Goal: Information Seeking & Learning: Learn about a topic

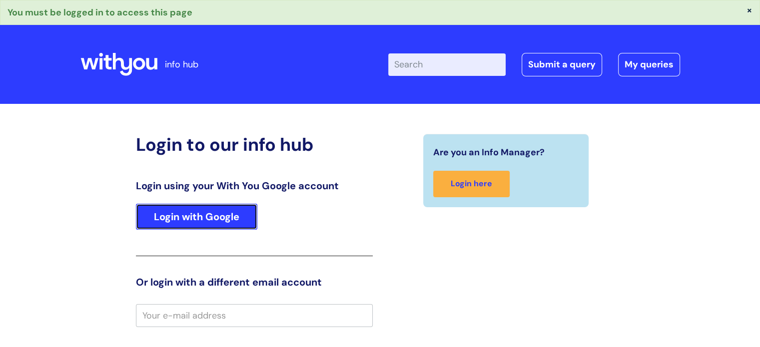
click at [218, 214] on link "Login with Google" at bounding box center [196, 217] width 121 height 26
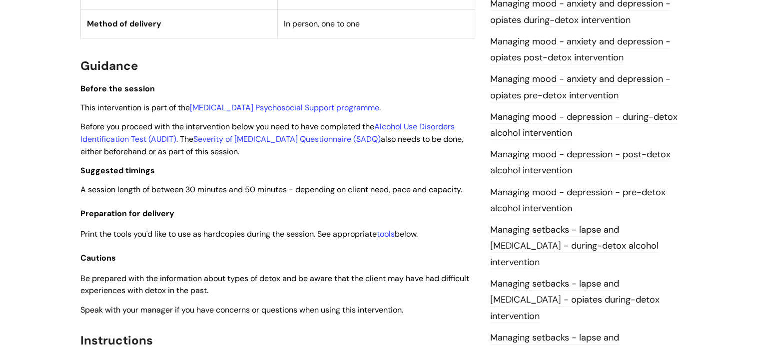
scroll to position [655, 0]
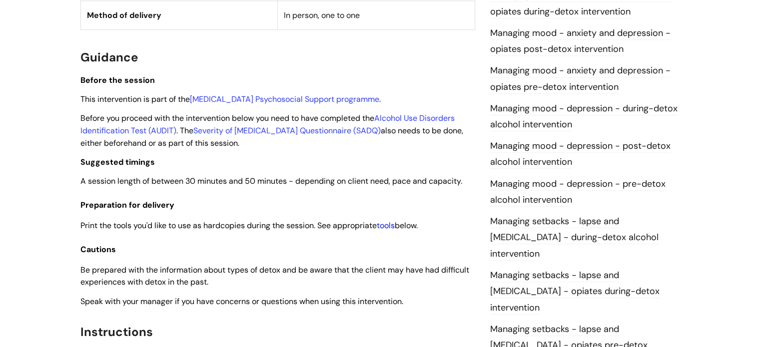
click at [388, 223] on link "tools" at bounding box center [386, 225] width 18 height 10
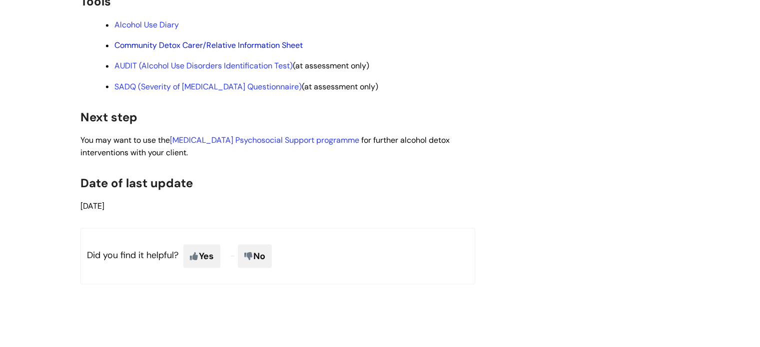
click at [156, 50] on link "Community Detox Carer/Relative Information Sheet" at bounding box center [208, 45] width 188 height 10
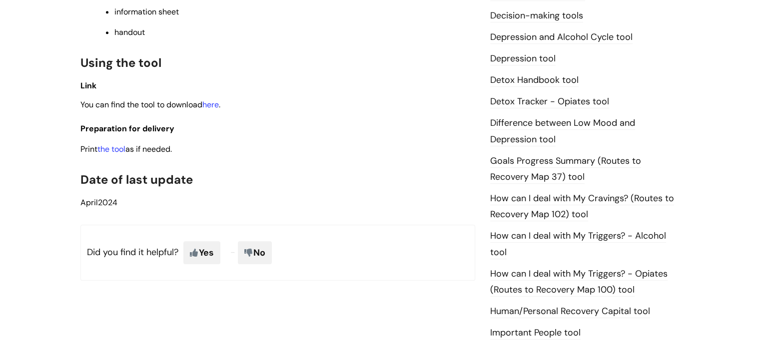
scroll to position [536, 0]
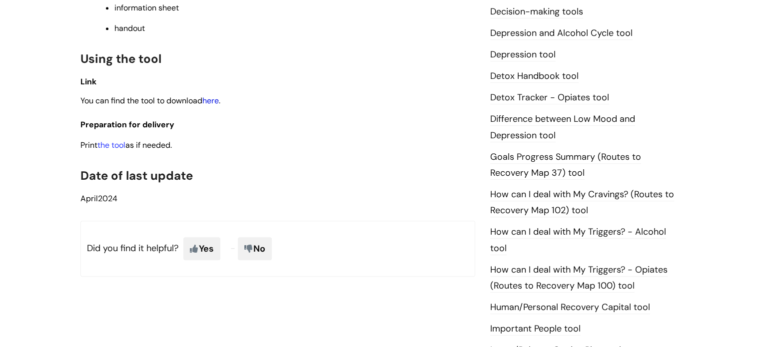
click at [214, 100] on link "here" at bounding box center [210, 100] width 16 height 10
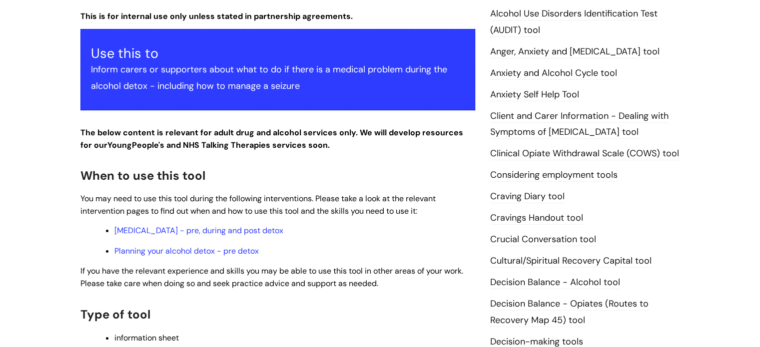
scroll to position [158, 0]
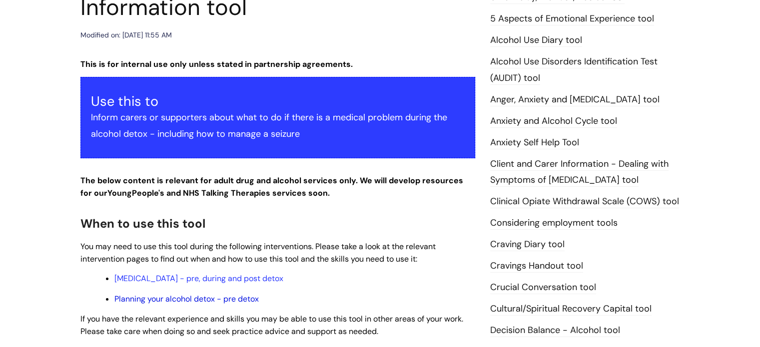
click at [210, 300] on link "Planning your alcohol detox - pre detox" at bounding box center [186, 299] width 144 height 10
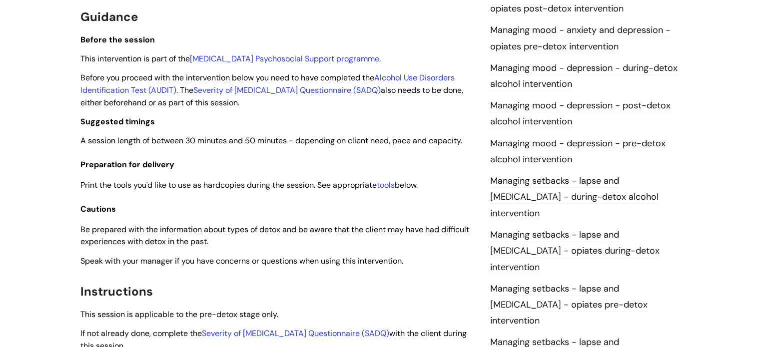
scroll to position [693, 0]
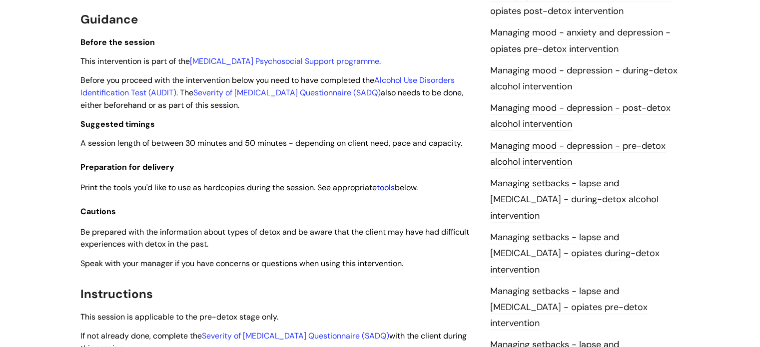
click at [390, 191] on link "tools" at bounding box center [386, 187] width 18 height 10
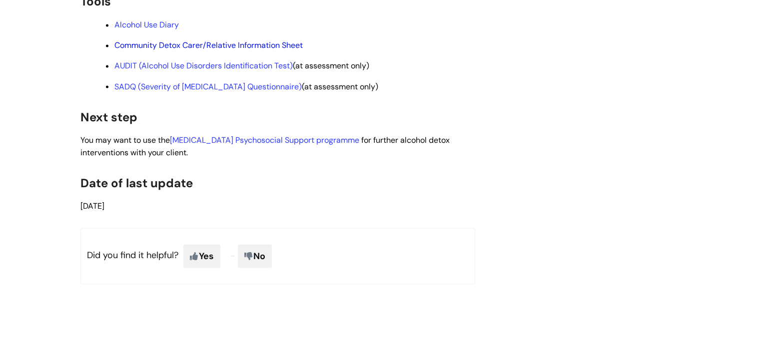
click at [226, 50] on link "Community Detox Carer/Relative Information Sheet" at bounding box center [208, 45] width 188 height 10
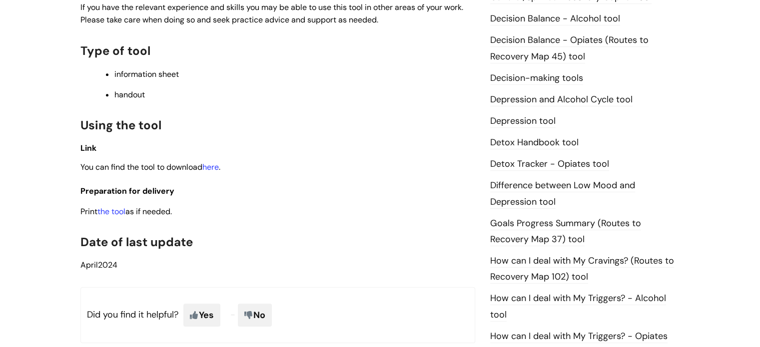
scroll to position [467, 0]
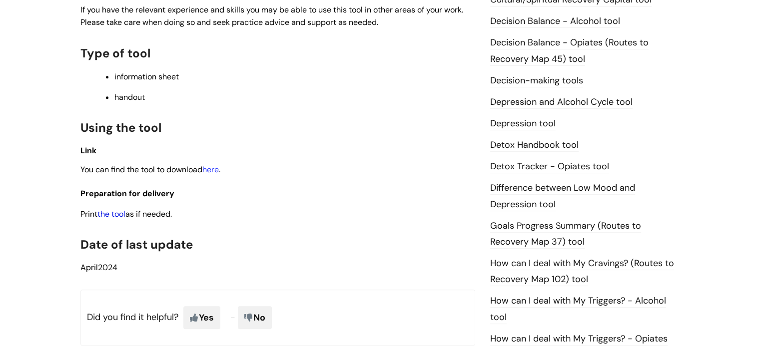
click at [121, 214] on link "the tool" at bounding box center [111, 214] width 28 height 10
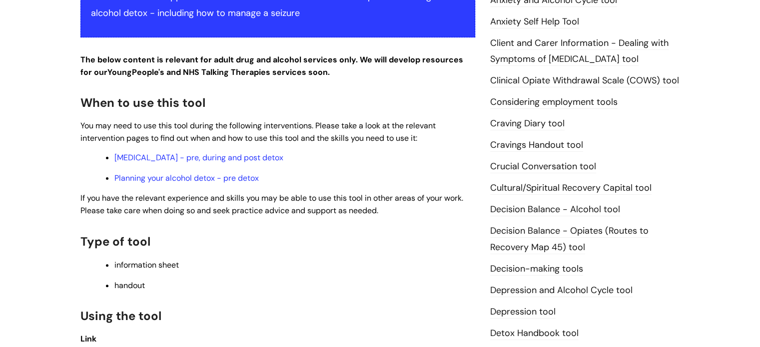
scroll to position [278, 0]
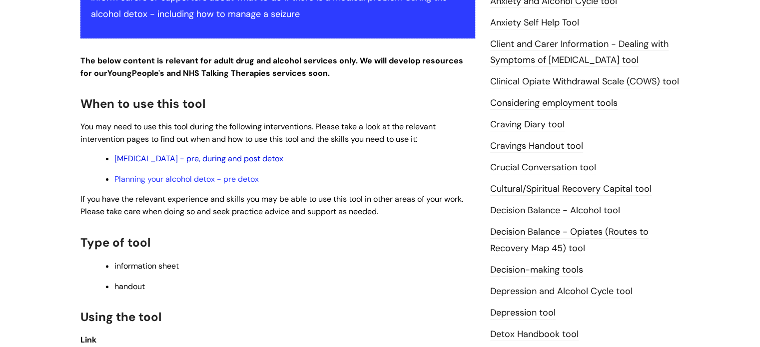
click at [280, 158] on link "Alcohol Withdrawal Syndrome - pre, during and post detox" at bounding box center [198, 158] width 169 height 10
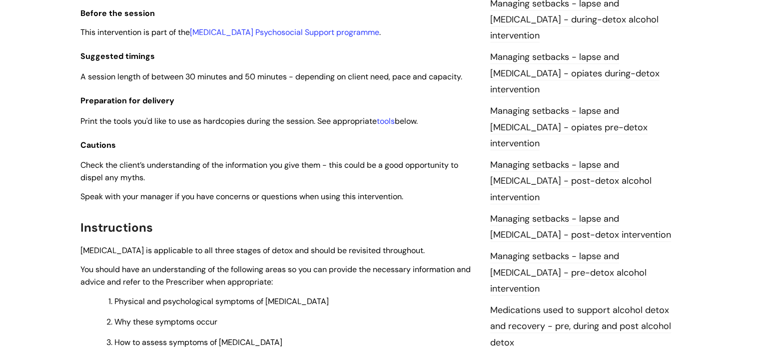
scroll to position [856, 0]
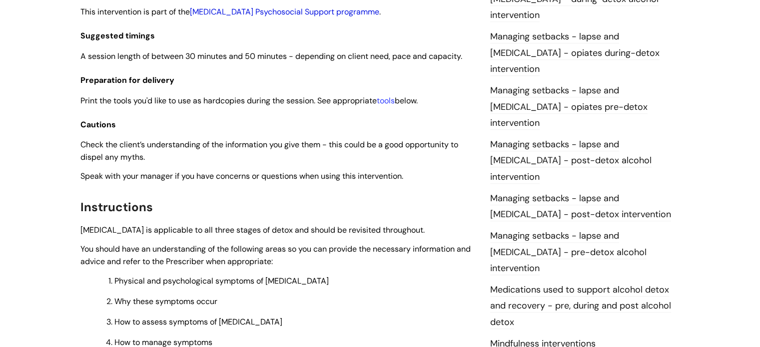
click at [290, 17] on link "[MEDICAL_DATA] Psychosocial Support programme" at bounding box center [284, 11] width 189 height 10
click at [291, 17] on link "[MEDICAL_DATA] Psychosocial Support programme" at bounding box center [284, 11] width 189 height 10
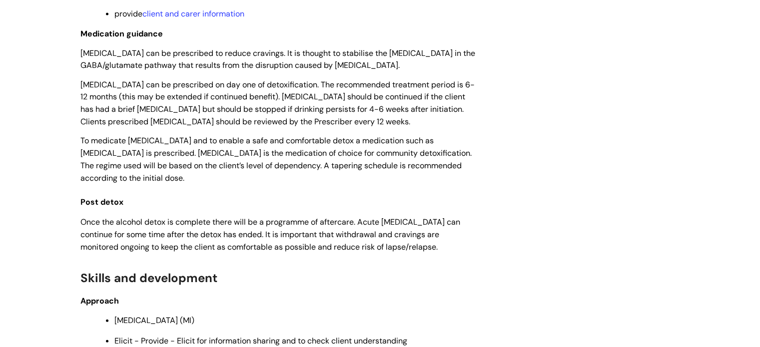
scroll to position [2186, 0]
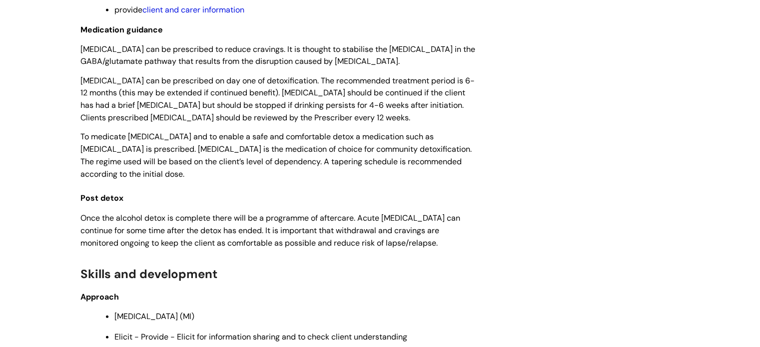
click at [176, 15] on link "client and carer information" at bounding box center [193, 9] width 102 height 10
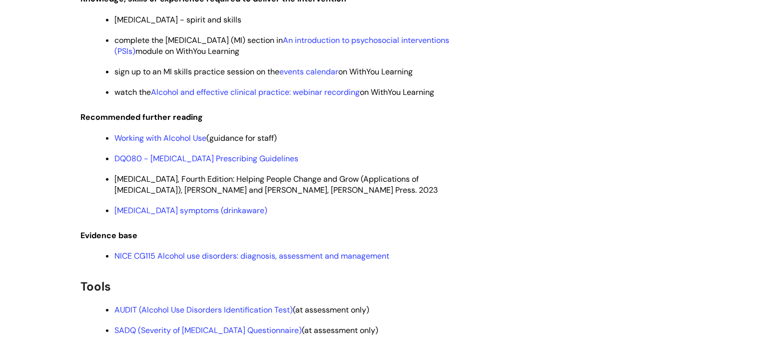
scroll to position [2562, 0]
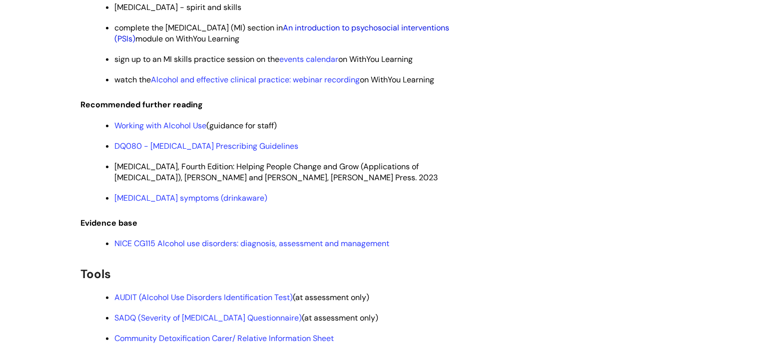
click at [397, 44] on link "An introduction to psychosocial interventions (PSIs)" at bounding box center [281, 32] width 335 height 21
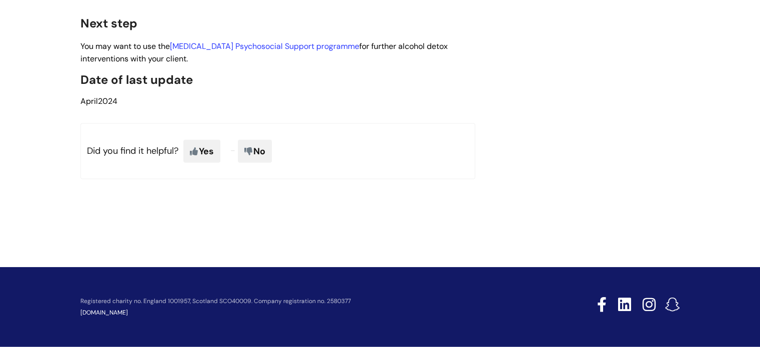
scroll to position [152, 0]
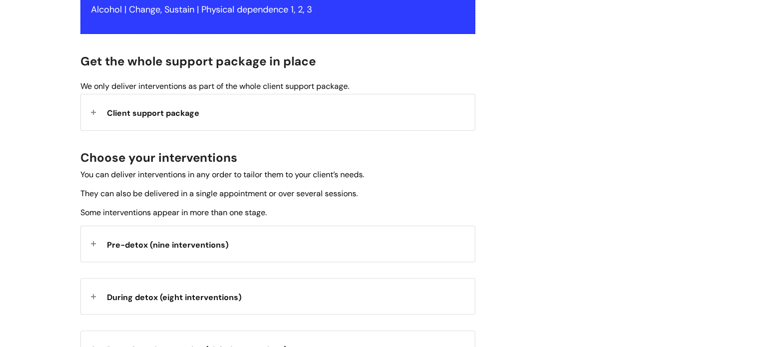
scroll to position [228, 0]
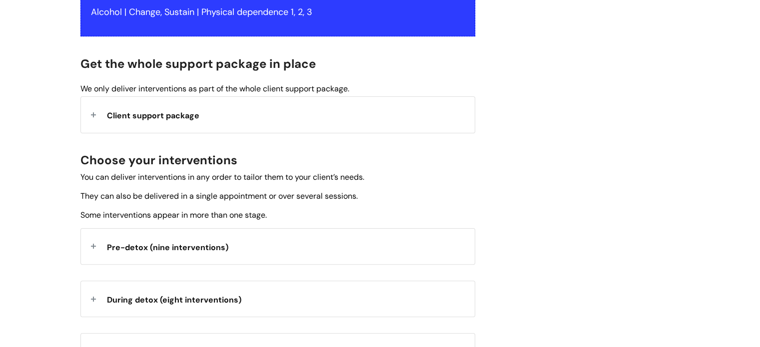
click at [90, 112] on div "Client support package" at bounding box center [278, 114] width 394 height 35
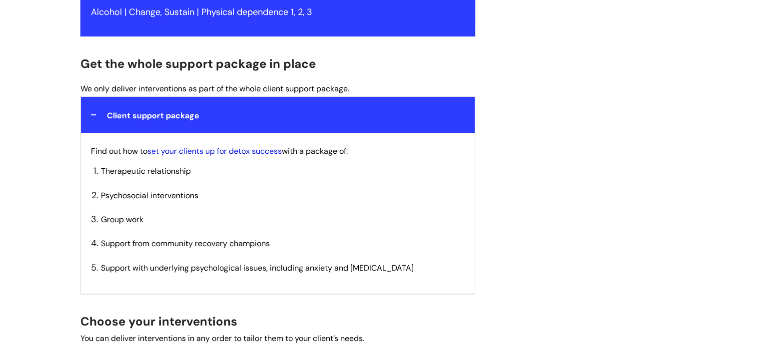
click at [230, 153] on link "set your clients up for detox success" at bounding box center [214, 151] width 134 height 10
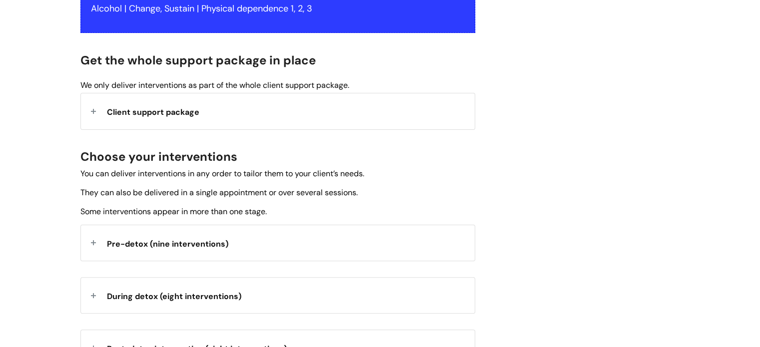
scroll to position [233, 0]
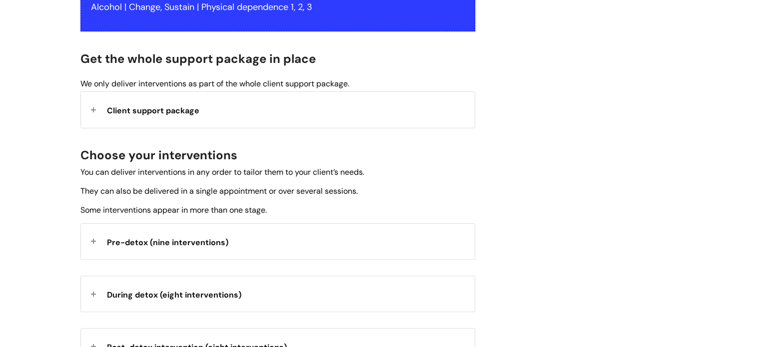
click at [92, 108] on div "Client support package" at bounding box center [278, 109] width 394 height 35
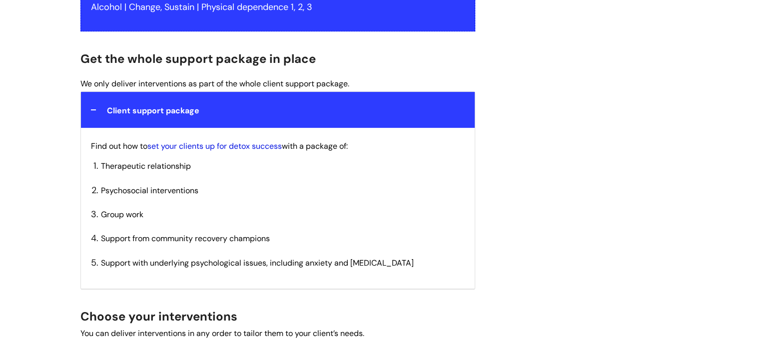
click at [231, 147] on link "set your clients up for detox success" at bounding box center [214, 146] width 134 height 10
click at [231, 145] on link "set your clients up for detox success" at bounding box center [214, 146] width 134 height 10
